Goal: Communication & Community: Answer question/provide support

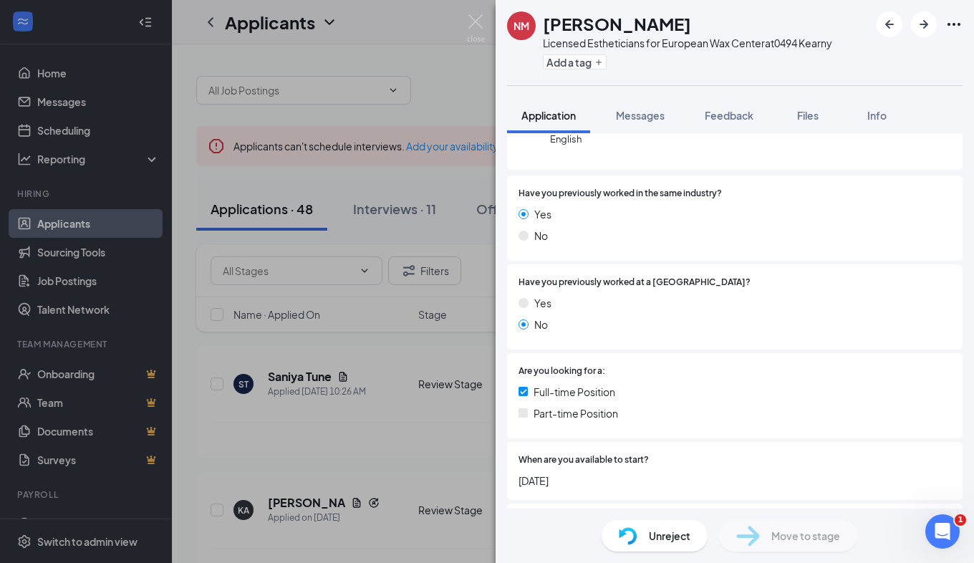
scroll to position [402, 0]
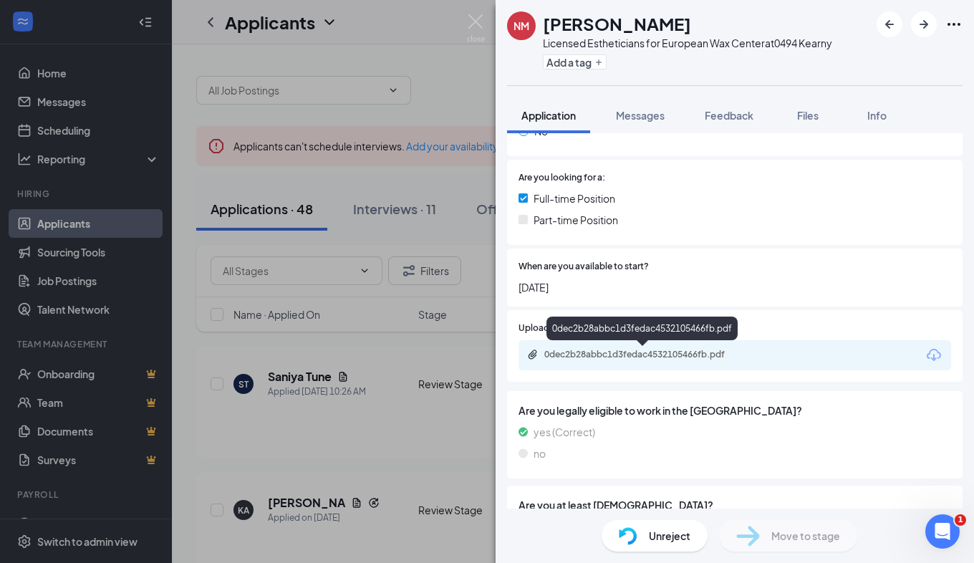
click at [624, 356] on div "0dec2b28abbc1d3fedac4532105466fb.pdf" at bounding box center [644, 354] width 200 height 11
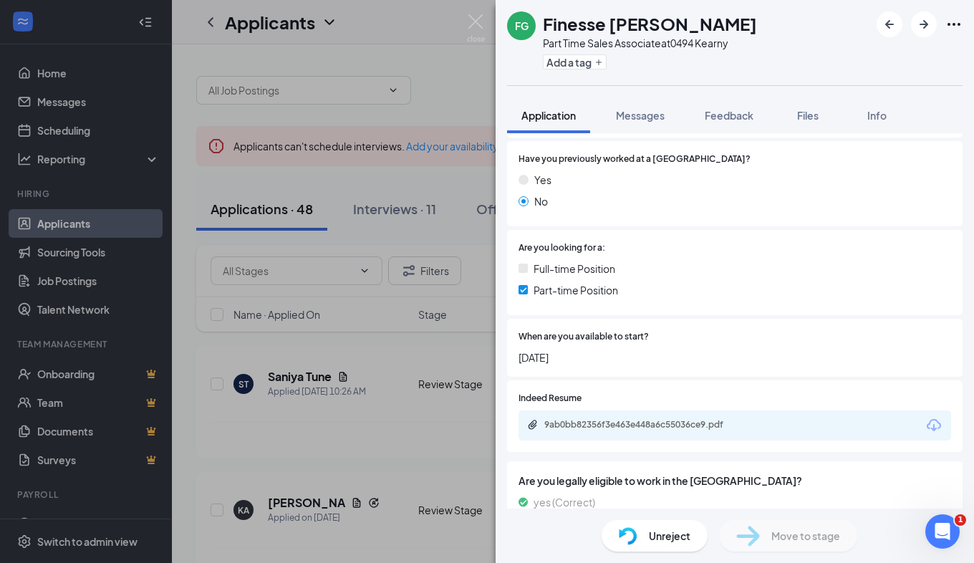
scroll to position [333, 0]
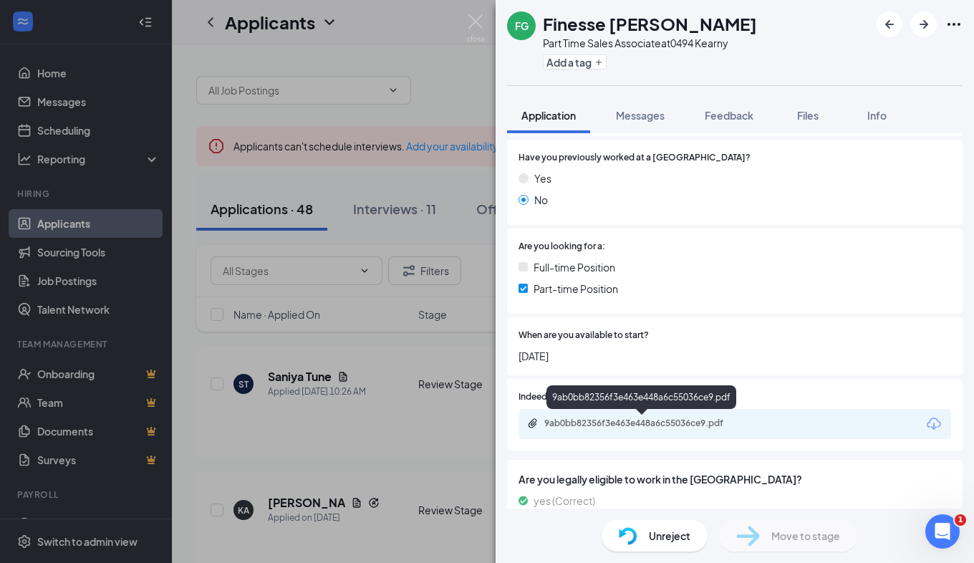
click at [652, 426] on div "9ab0bb82356f3e463e448a6c55036ce9.pdf" at bounding box center [644, 422] width 200 height 11
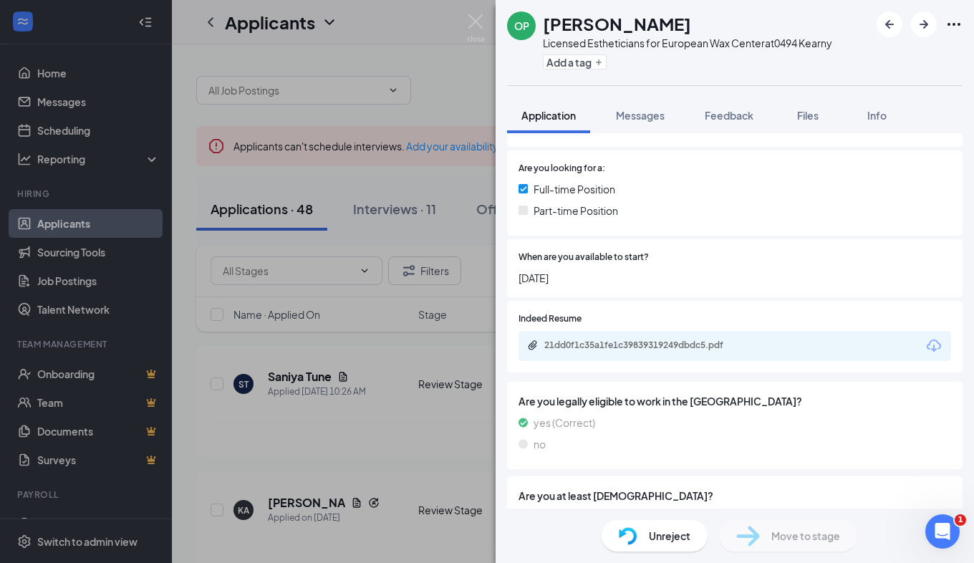
scroll to position [372, 0]
click at [612, 344] on div "21dd0f1c35a1fe1c39839319249dbdc5.pdf" at bounding box center [644, 344] width 200 height 11
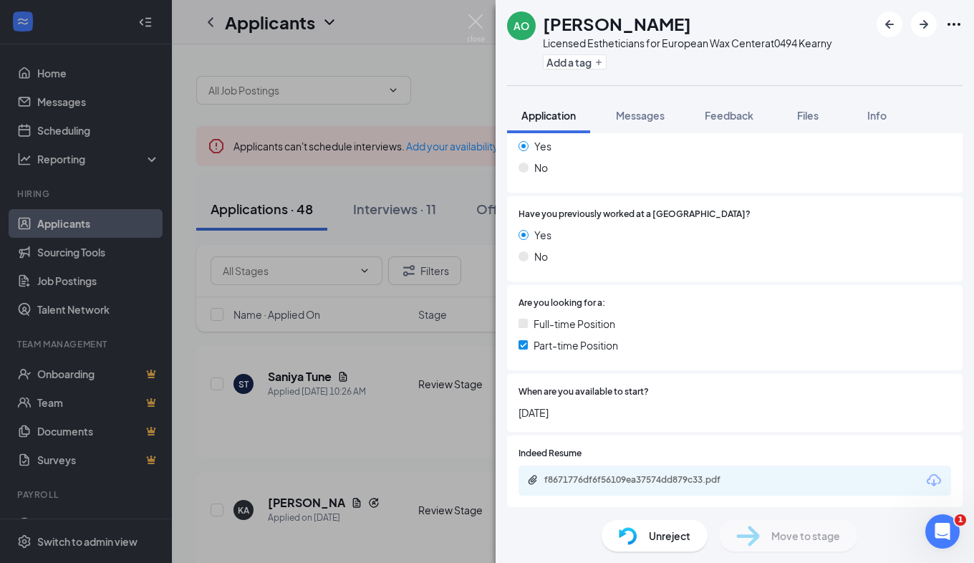
scroll to position [329, 0]
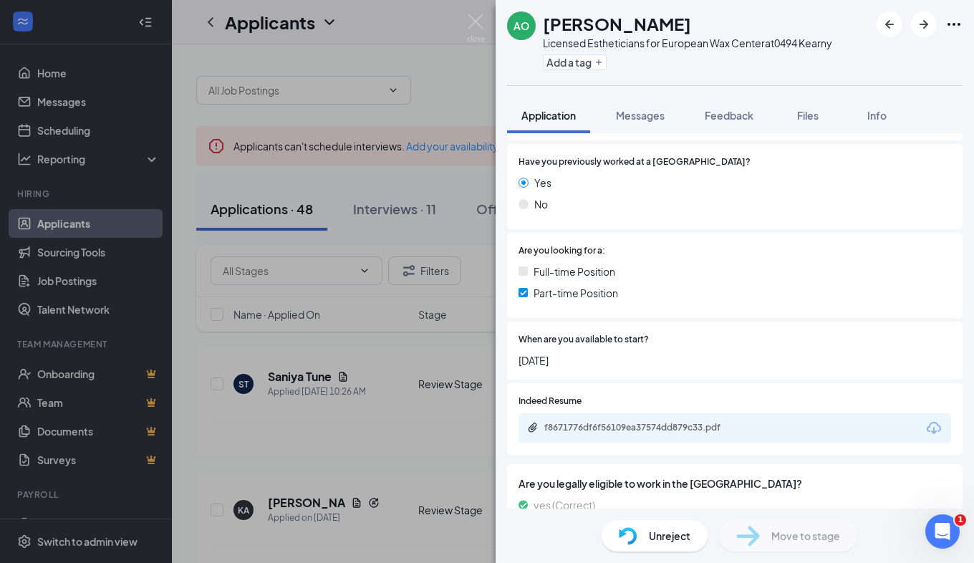
click at [667, 427] on div "f8671776df6f56109ea37574dd879c33.pdf" at bounding box center [644, 427] width 200 height 11
click at [642, 531] on div "Unreject" at bounding box center [654, 535] width 106 height 31
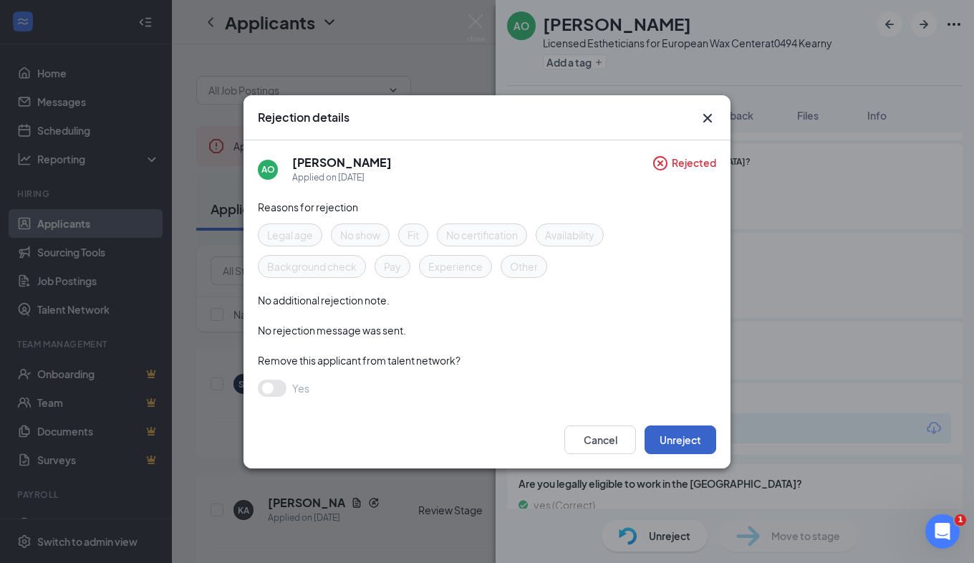
click at [669, 441] on button "Unreject" at bounding box center [680, 439] width 72 height 29
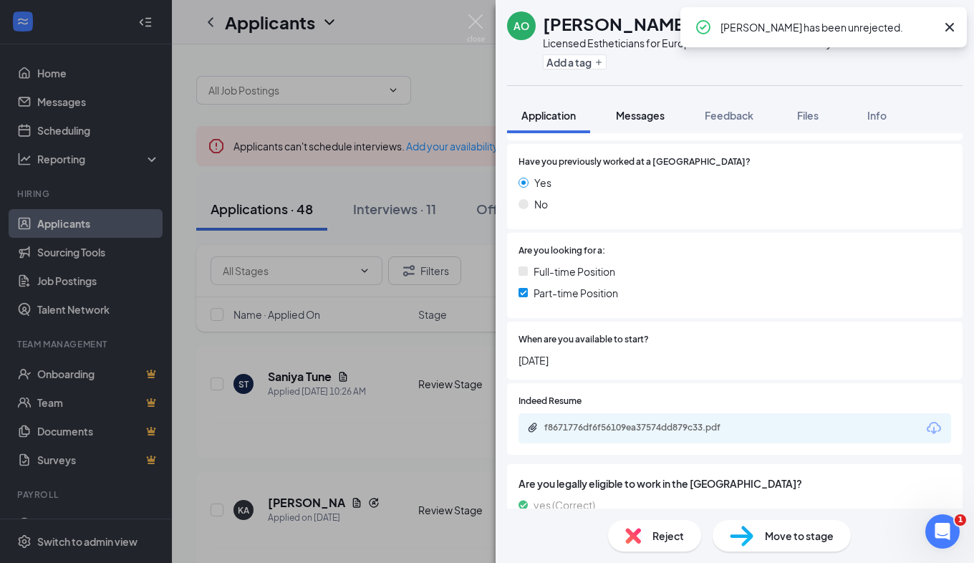
click at [652, 115] on span "Messages" at bounding box center [640, 115] width 49 height 13
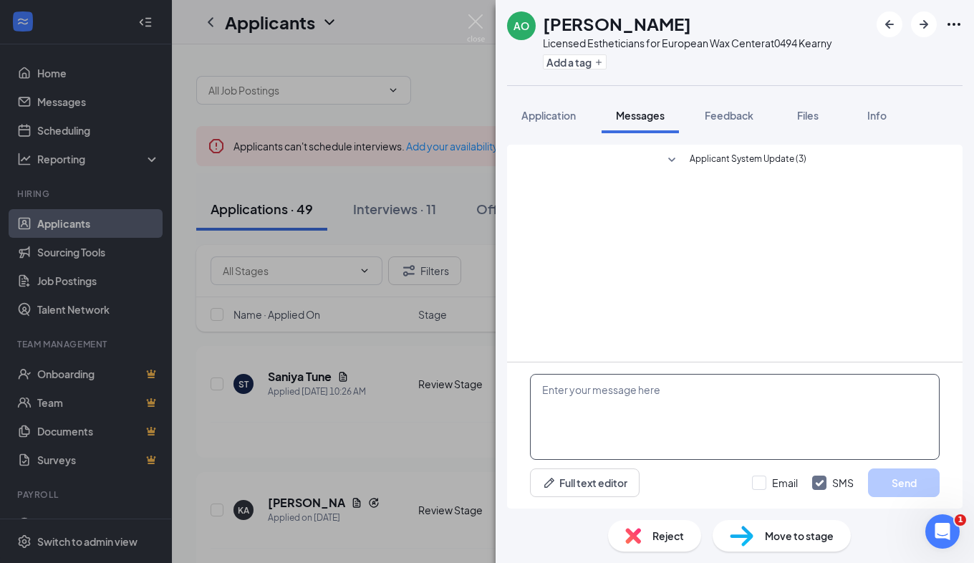
click at [613, 395] on textarea at bounding box center [734, 417] width 409 height 86
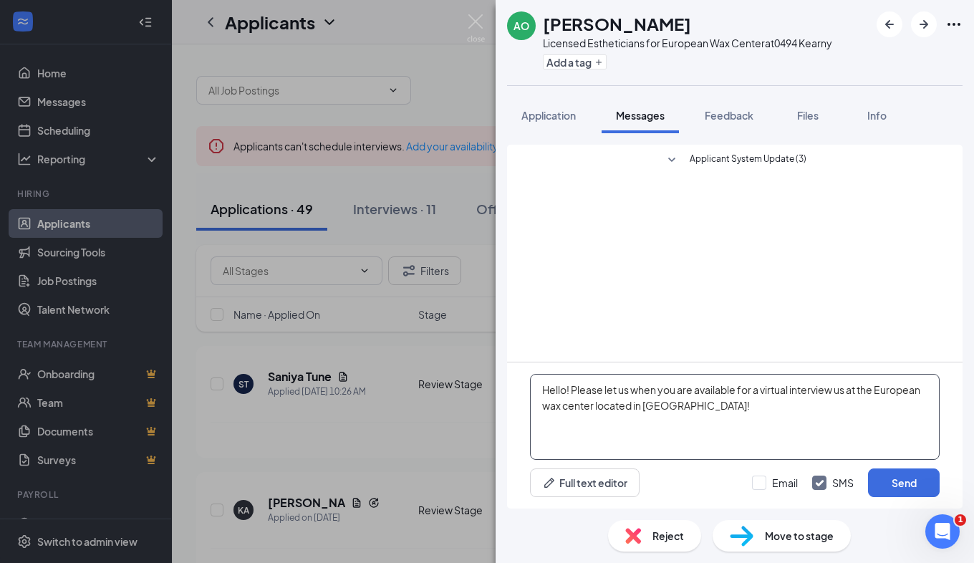
click at [710, 417] on textarea "Hello! Please let us when you are available for a virtual interview us at the E…" at bounding box center [734, 417] width 409 height 86
drag, startPoint x: 710, startPoint y: 417, endPoint x: 524, endPoint y: 377, distance: 190.5
drag, startPoint x: 524, startPoint y: 377, endPoint x: 541, endPoint y: 381, distance: 17.7
click at [541, 381] on textarea "Hello! Please let us when you are available for a virtual interview us at the E…" at bounding box center [734, 417] width 409 height 86
drag, startPoint x: 541, startPoint y: 381, endPoint x: 704, endPoint y: 415, distance: 166.8
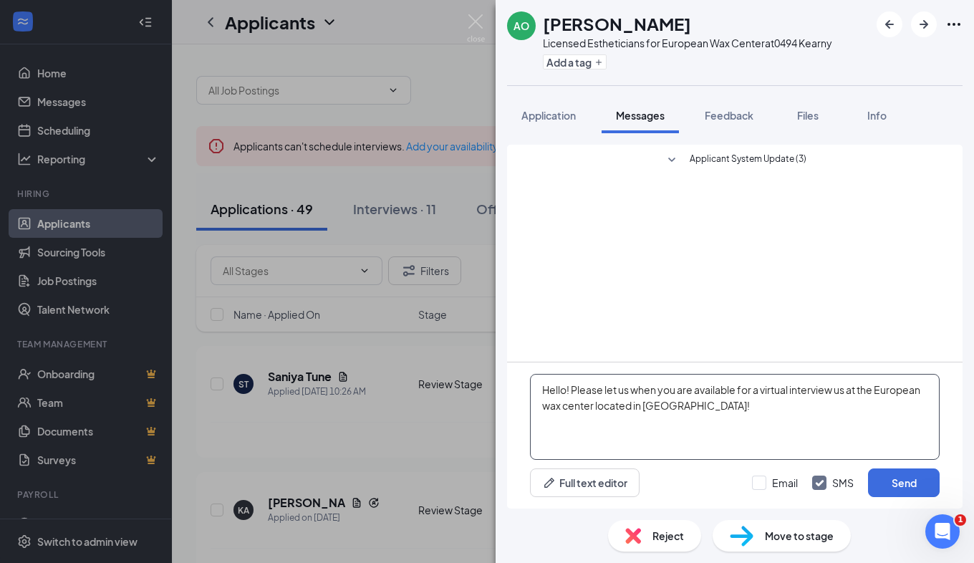
click at [704, 415] on textarea "Hello! Please let us when you are available for a virtual interview us at the E…" at bounding box center [734, 417] width 409 height 86
type textarea "Hello! Please let us when you are available for a virtual interview us at the E…"
click at [894, 486] on button "Send" at bounding box center [904, 482] width 72 height 29
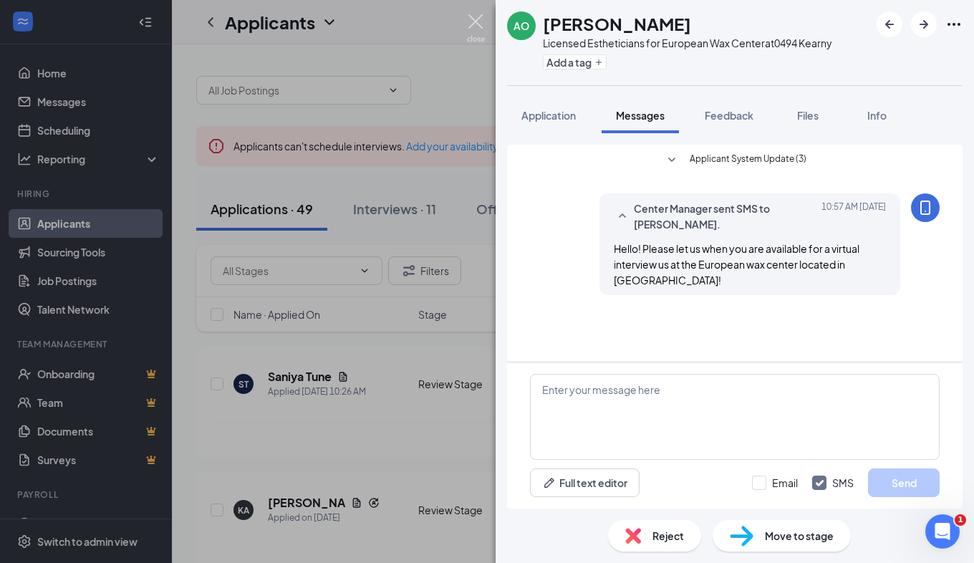
click at [481, 21] on img at bounding box center [476, 28] width 18 height 28
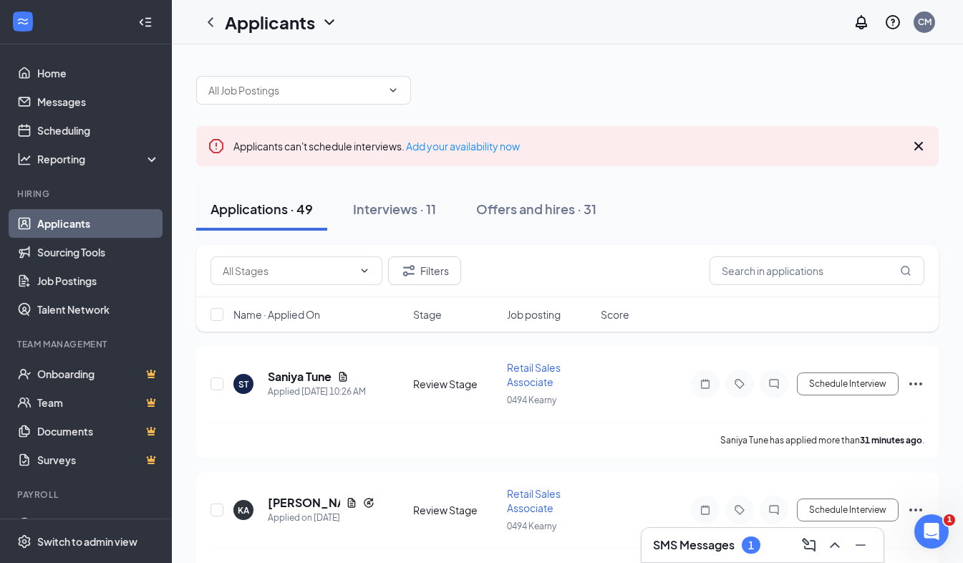
click at [667, 551] on h3 "SMS Messages" at bounding box center [694, 545] width 82 height 16
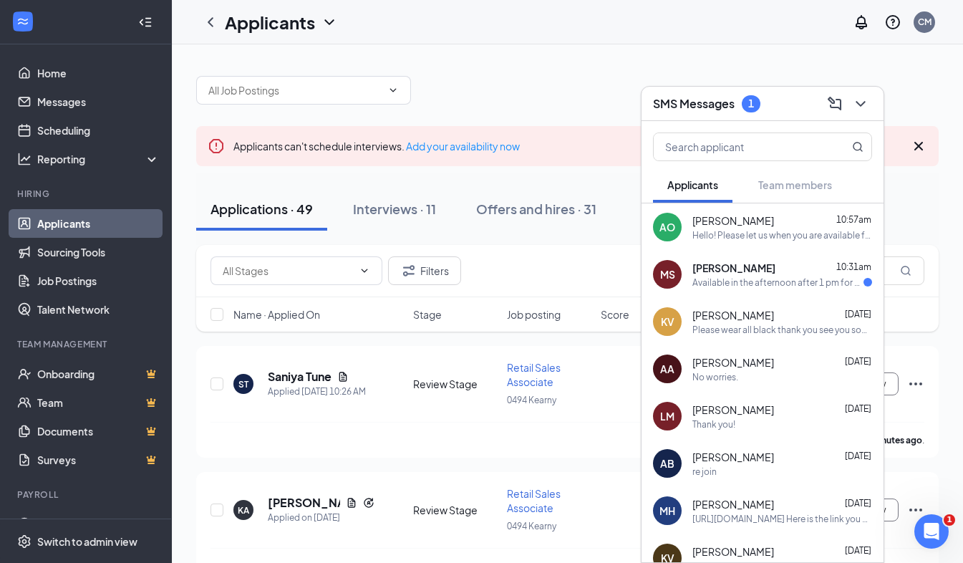
click at [725, 271] on span "[PERSON_NAME]" at bounding box center [733, 268] width 83 height 14
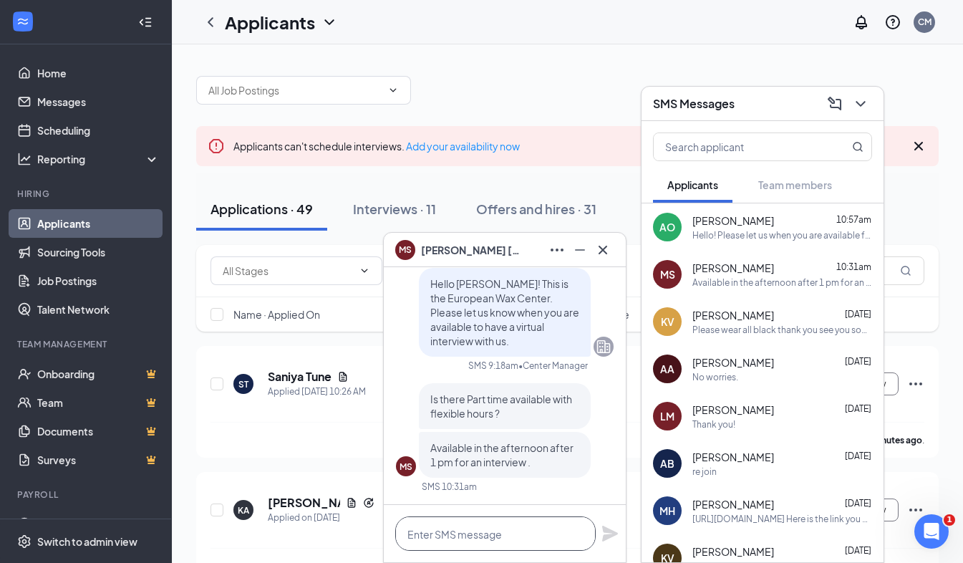
click at [511, 529] on textarea at bounding box center [495, 533] width 200 height 34
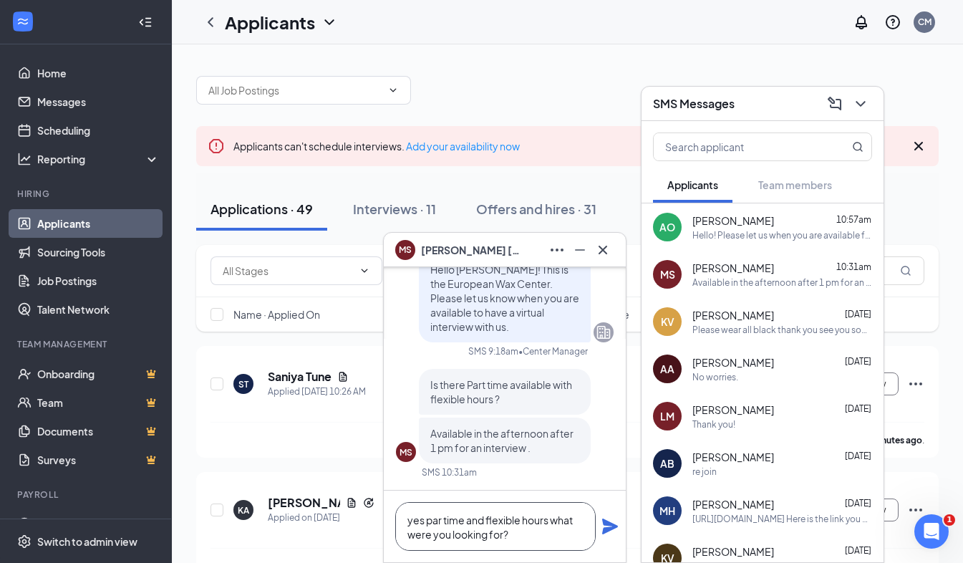
click at [443, 520] on textarea "yes par time and flexible hours what were you looking for?" at bounding box center [495, 526] width 200 height 49
click at [524, 546] on textarea "yes, part time and flexible hours what were you looking for?" at bounding box center [495, 526] width 200 height 49
type textarea "yes, part time and flexible hours what were you looking for?"
click at [608, 517] on div "yes, part time and flexible hours what were you looking for?" at bounding box center [505, 526] width 242 height 72
click at [607, 525] on icon "Plane" at bounding box center [610, 526] width 16 height 16
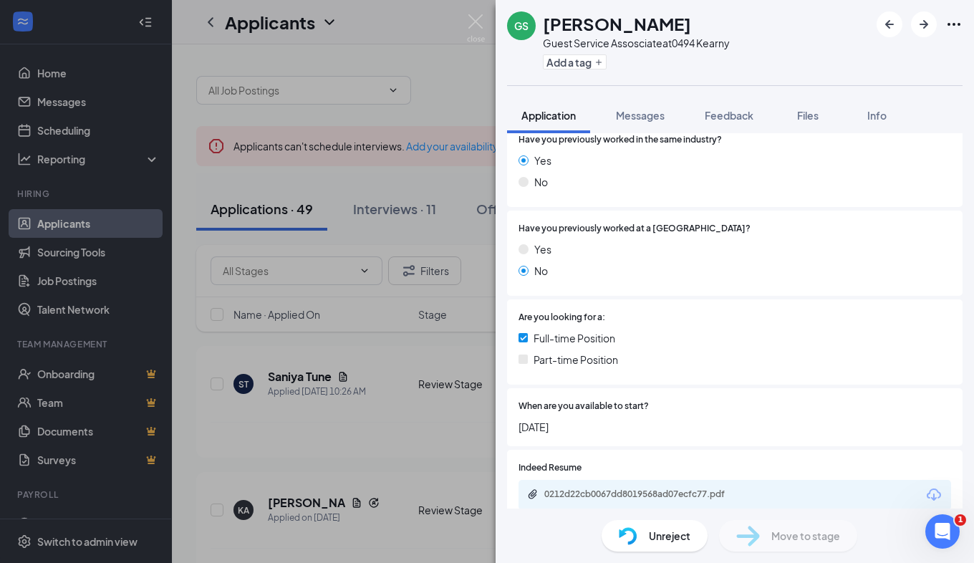
scroll to position [264, 0]
click at [557, 486] on div "0212d22cb0067dd8019568ad07ecfc77.pdf" at bounding box center [644, 491] width 200 height 11
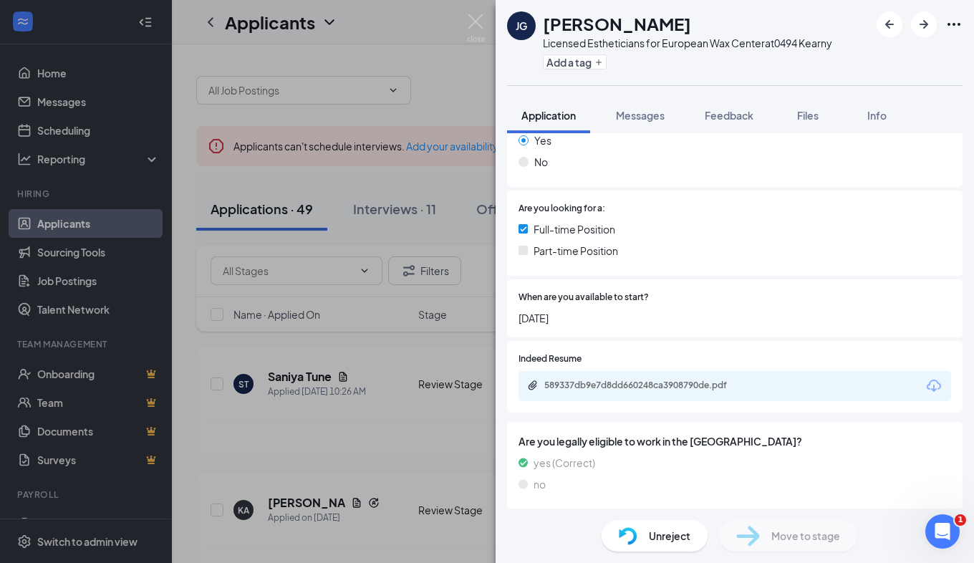
scroll to position [394, 0]
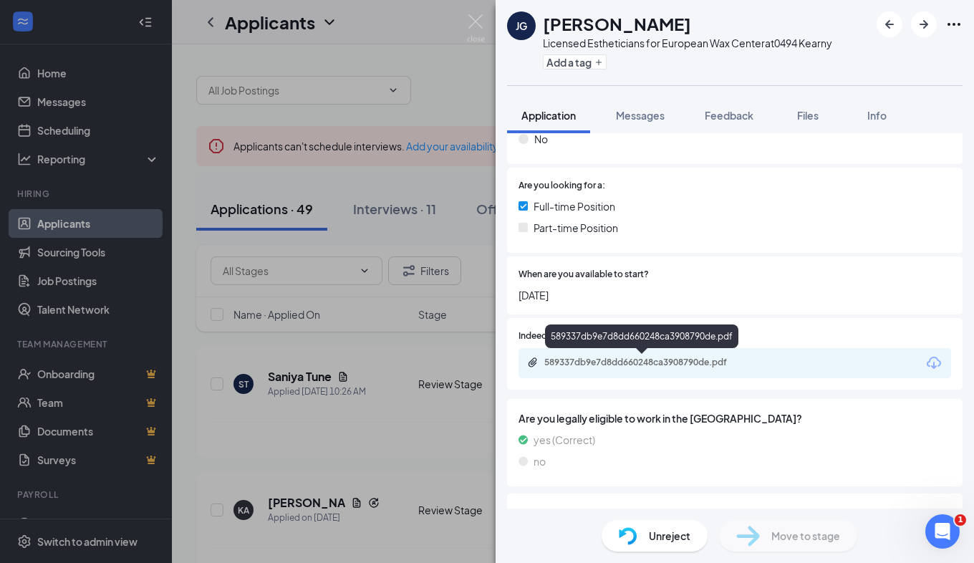
click at [576, 363] on div "589337db9e7d8dd660248ca3908790de.pdf" at bounding box center [644, 361] width 200 height 11
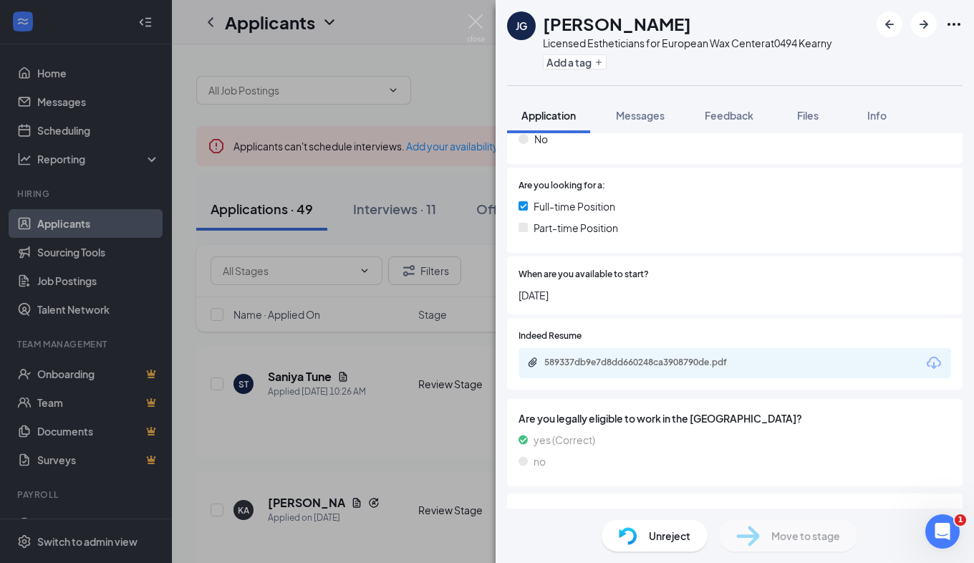
click at [656, 536] on span "Unreject" at bounding box center [670, 536] width 42 height 16
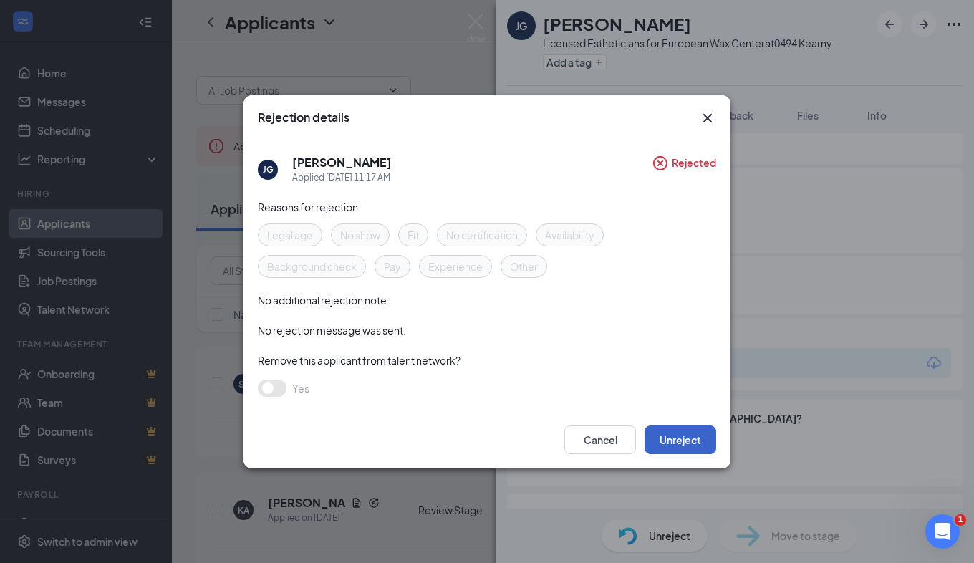
click at [679, 436] on button "Unreject" at bounding box center [680, 439] width 72 height 29
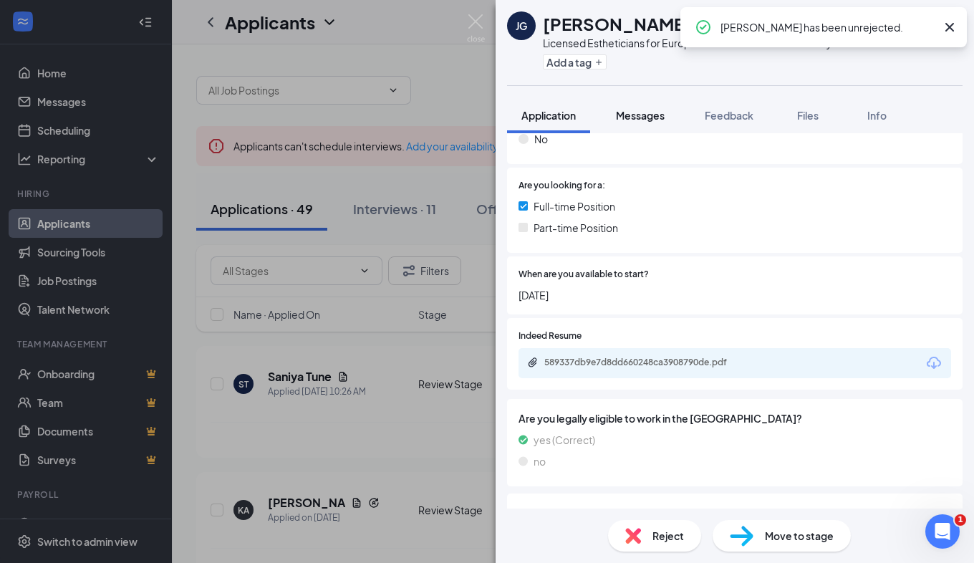
click at [636, 120] on span "Messages" at bounding box center [640, 115] width 49 height 13
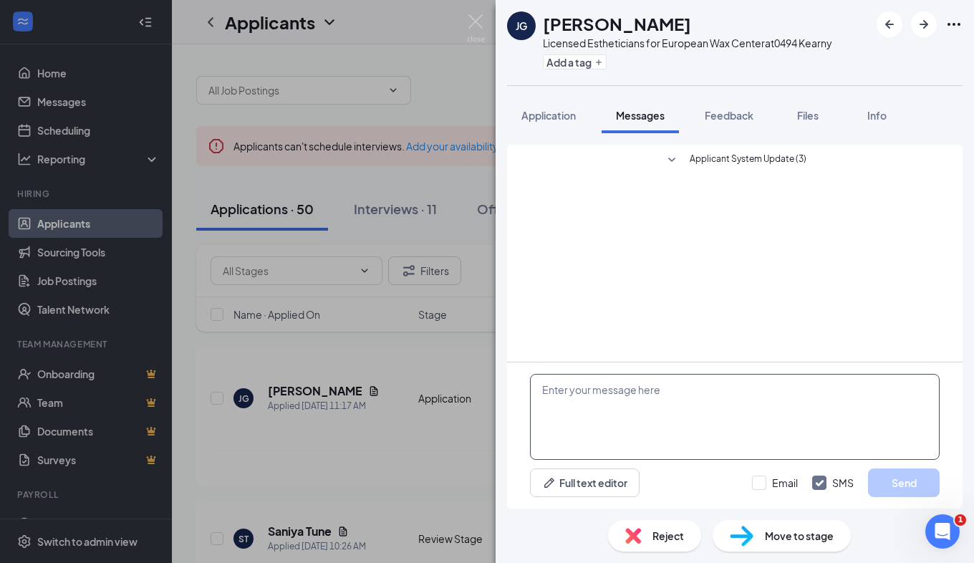
click at [598, 436] on textarea at bounding box center [734, 417] width 409 height 86
type textarea "Hi J"
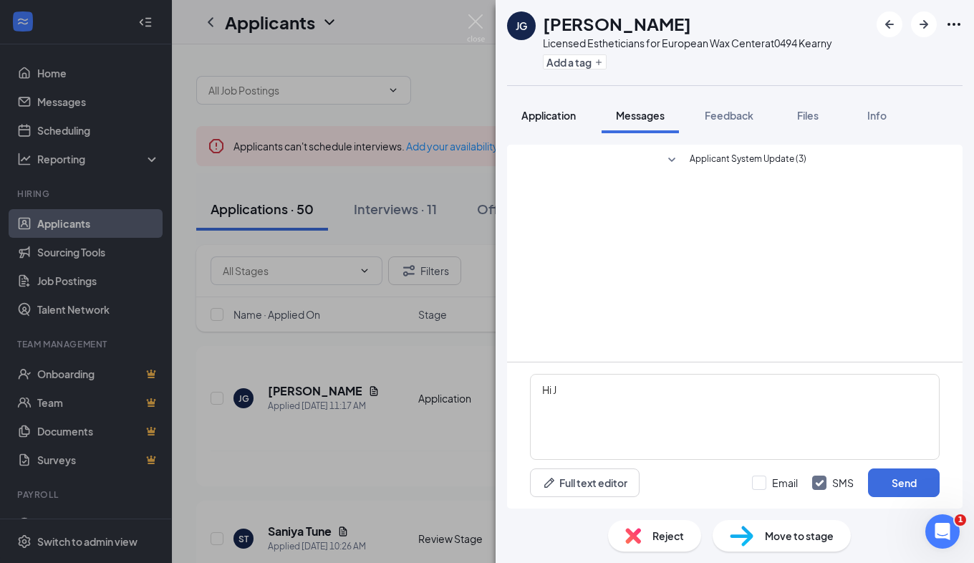
click at [538, 118] on span "Application" at bounding box center [548, 115] width 54 height 13
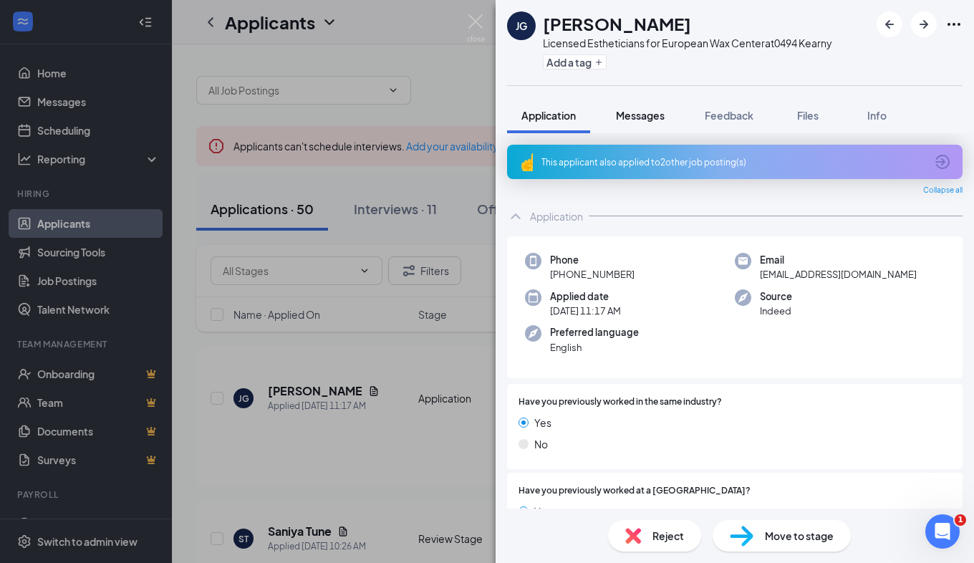
click at [650, 106] on button "Messages" at bounding box center [639, 115] width 77 height 36
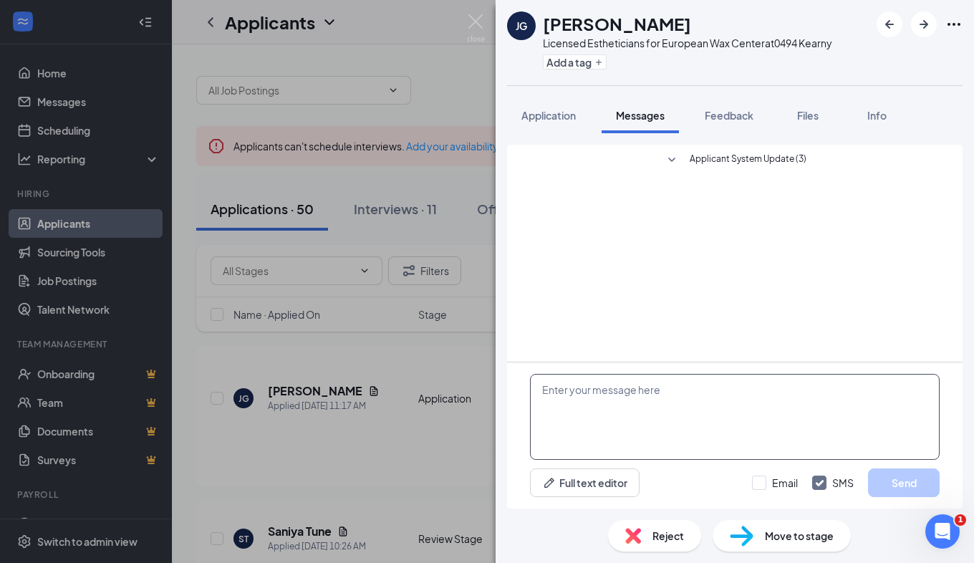
click at [602, 402] on textarea at bounding box center [734, 417] width 409 height 86
type textarea "Hi Janiece! Just gave you a call, how are you?"
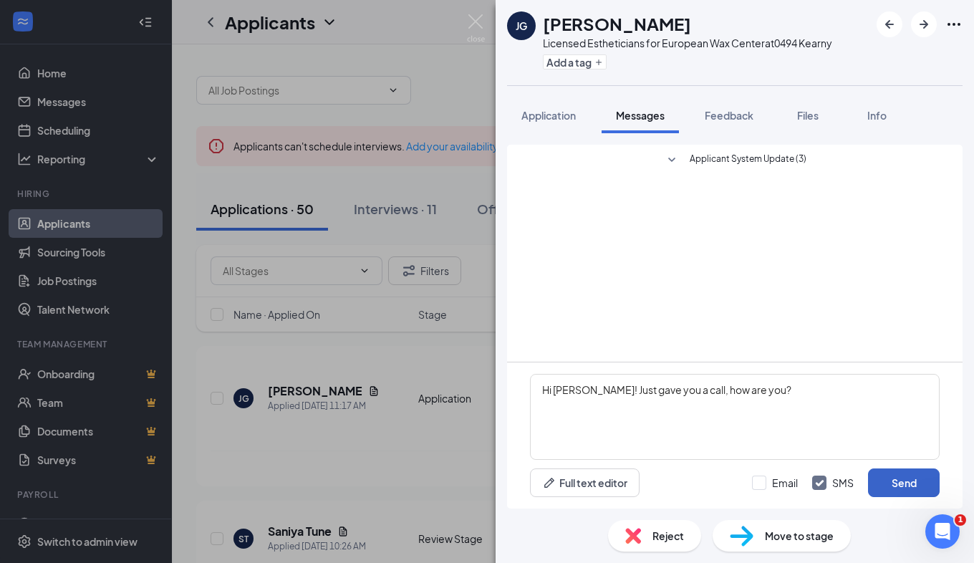
click at [899, 483] on button "Send" at bounding box center [904, 482] width 72 height 29
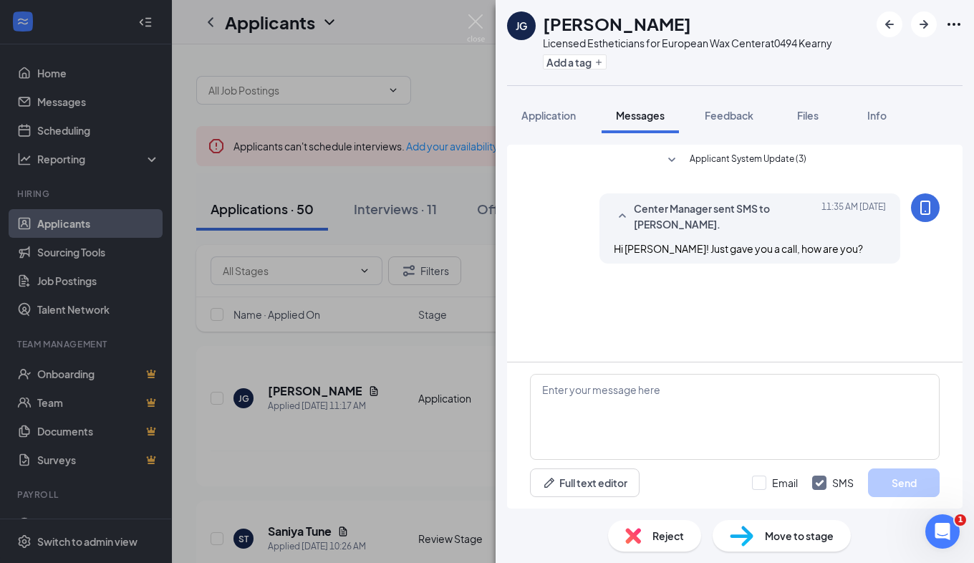
click at [472, 21] on img at bounding box center [476, 28] width 18 height 28
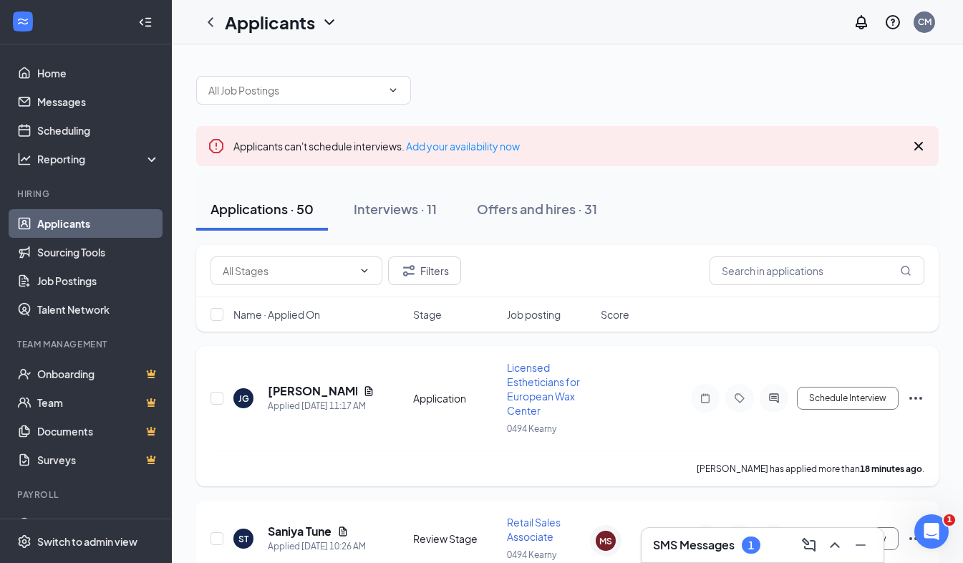
click at [535, 389] on span "Licensed Estheticians for European Wax Center" at bounding box center [543, 389] width 73 height 56
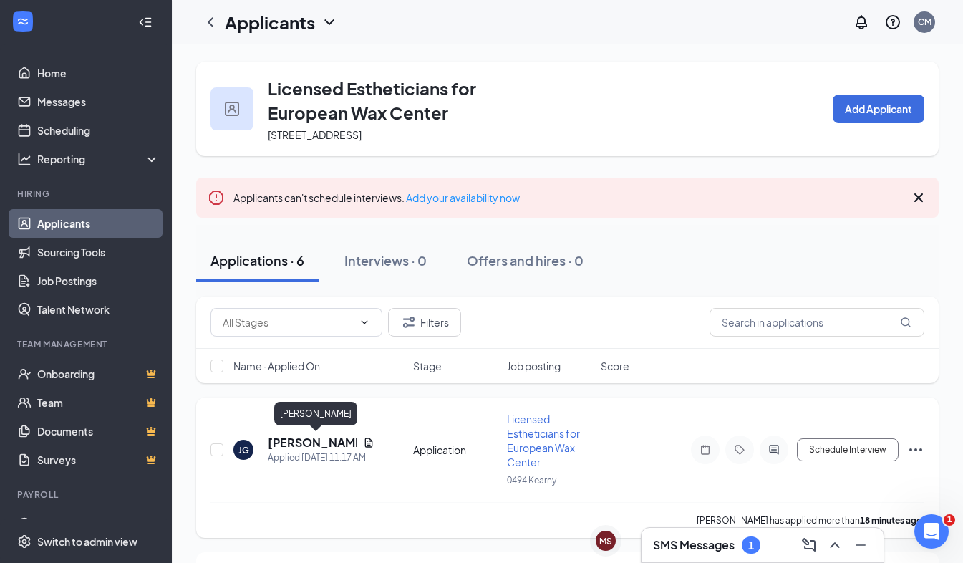
click at [298, 437] on h5 "Janiece Guzman" at bounding box center [312, 443] width 89 height 16
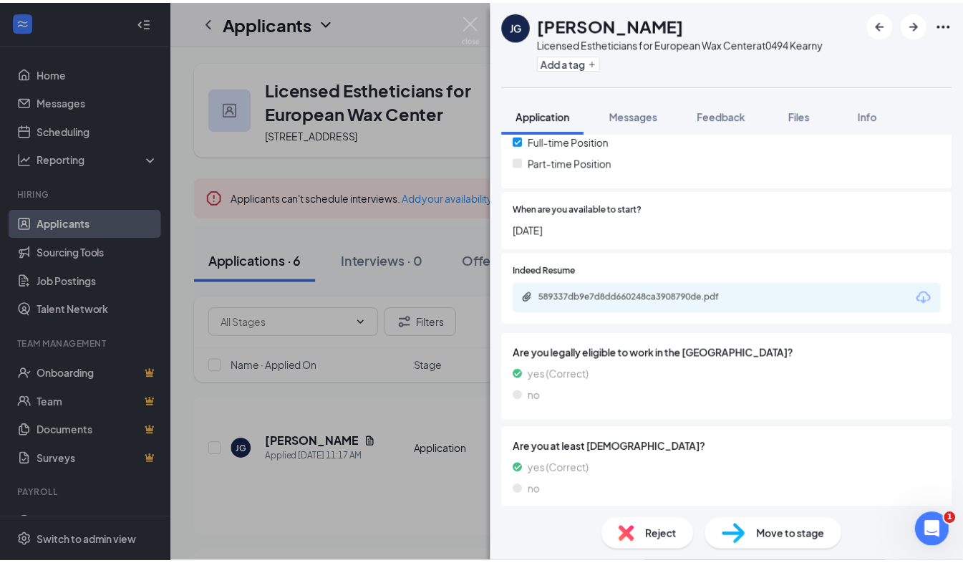
scroll to position [462, 0]
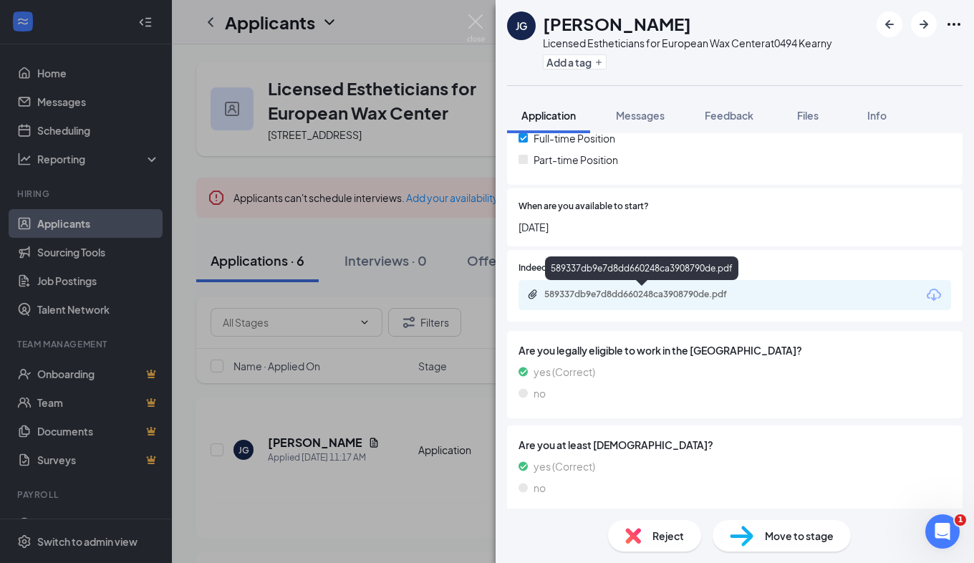
click at [598, 291] on div "589337db9e7d8dd660248ca3908790de.pdf" at bounding box center [644, 293] width 200 height 11
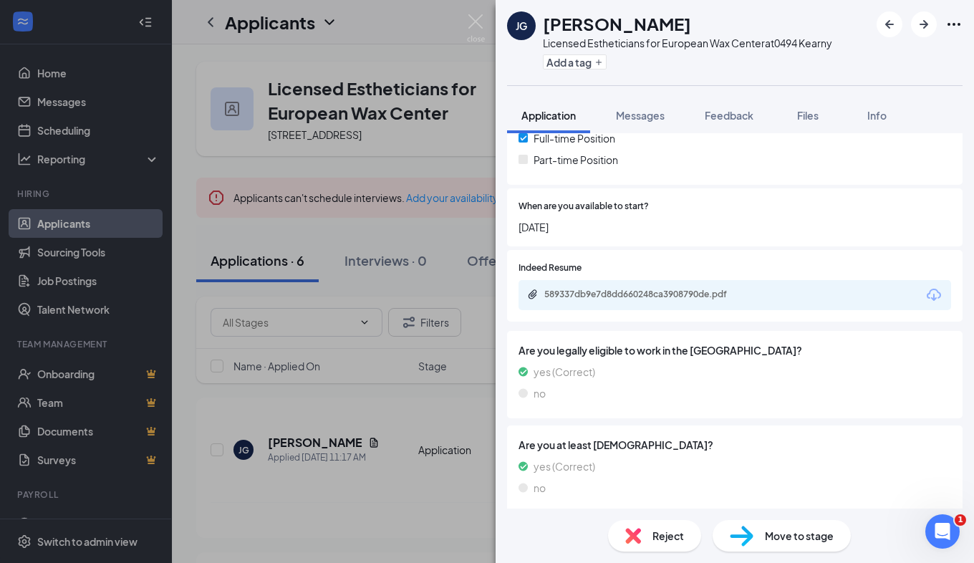
click at [482, 16] on img at bounding box center [476, 28] width 18 height 28
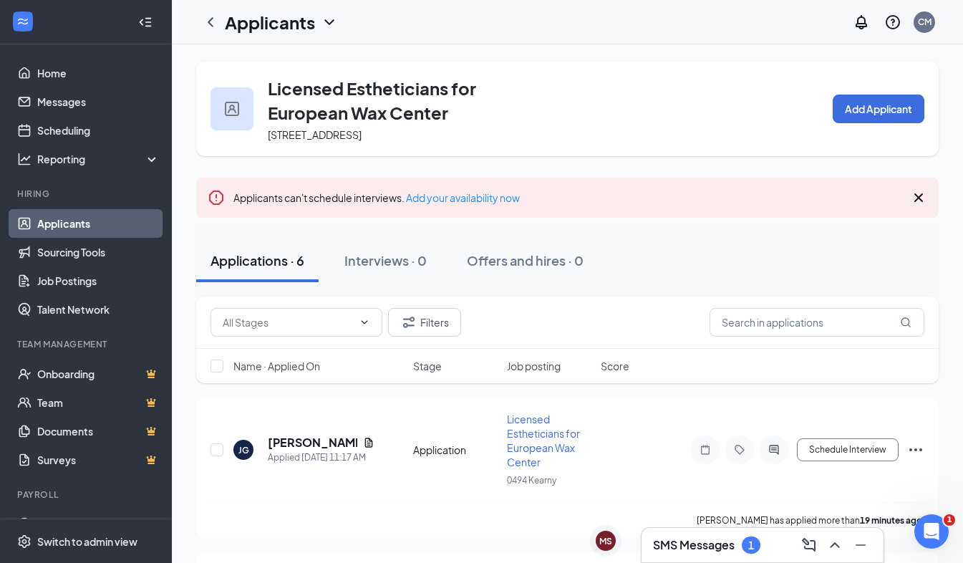
click at [482, 16] on div "Applicants CM" at bounding box center [567, 22] width 791 height 44
click at [680, 539] on h3 "SMS Messages" at bounding box center [694, 545] width 82 height 16
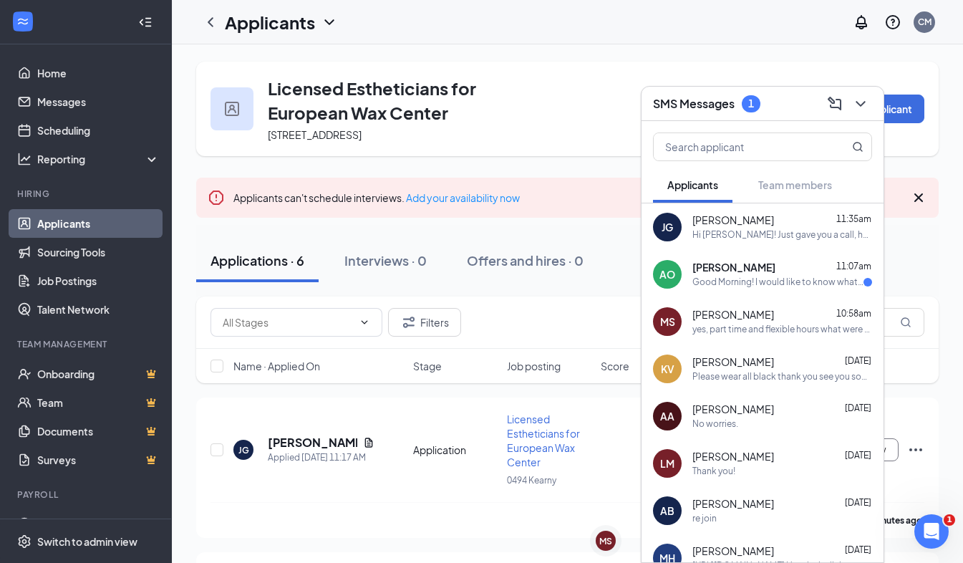
click at [754, 288] on div "AO ALISHA ORTIZ 11:07am Good Morning! I would like to know what hours is this l…" at bounding box center [762, 274] width 242 height 47
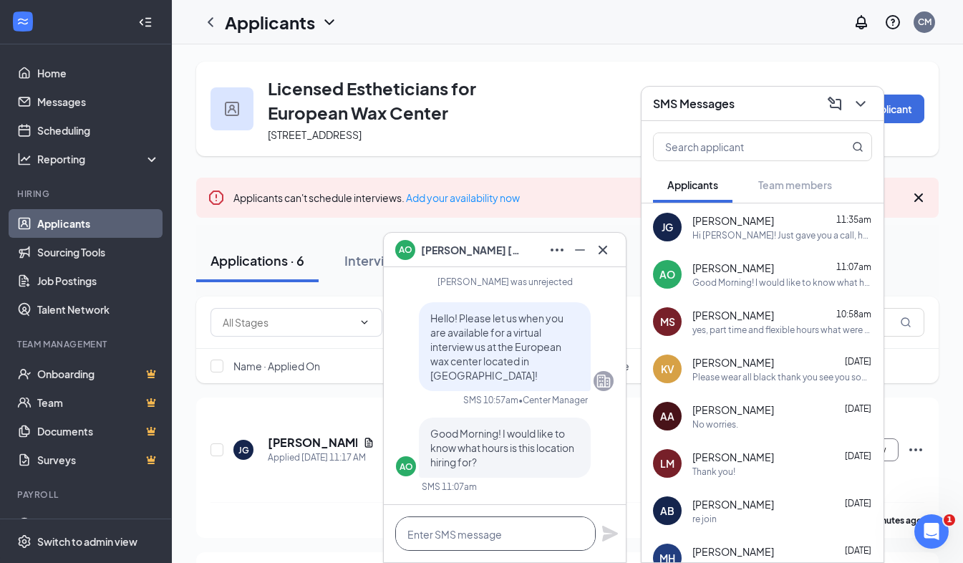
click at [545, 534] on textarea at bounding box center [495, 533] width 200 height 34
type textarea "This is the Kearny location"
click at [613, 528] on icon "Plane" at bounding box center [609, 533] width 17 height 17
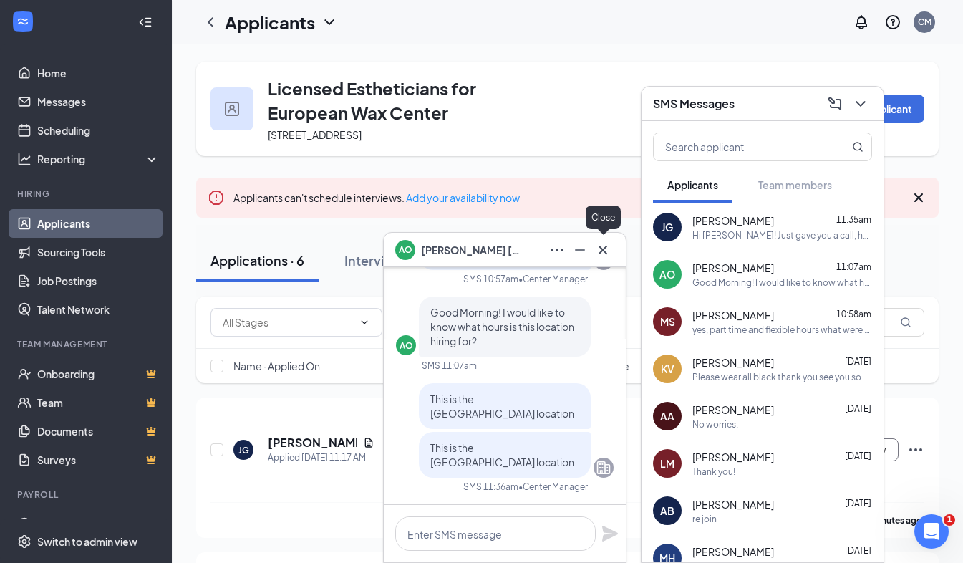
click at [606, 251] on icon "Cross" at bounding box center [602, 249] width 17 height 17
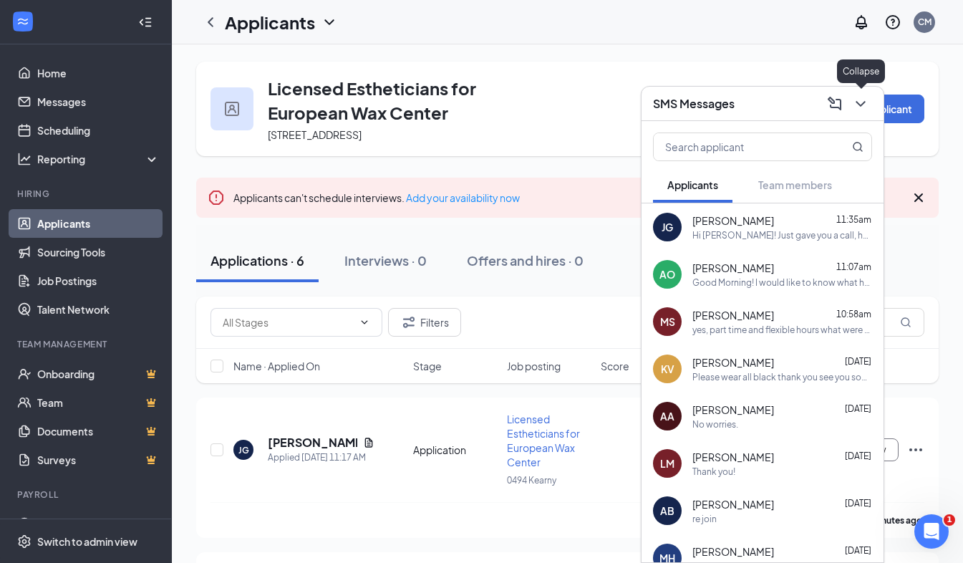
click at [860, 101] on icon "ChevronDown" at bounding box center [860, 103] width 17 height 17
